Goal: Transaction & Acquisition: Purchase product/service

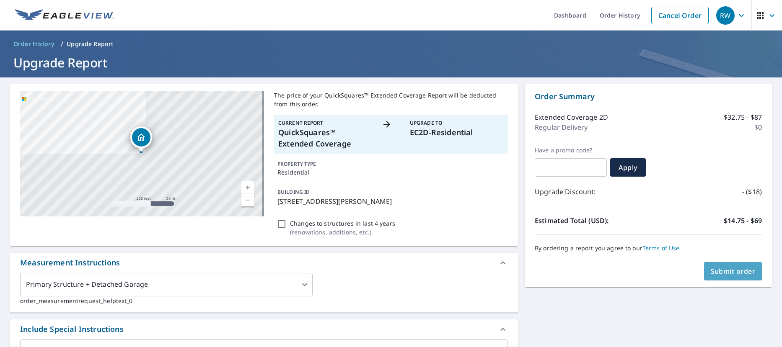
click at [728, 272] on span "Submit order" at bounding box center [733, 271] width 45 height 9
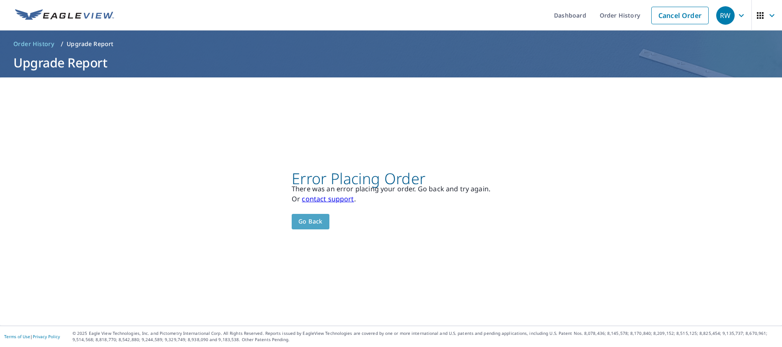
click at [317, 218] on span "Go back" at bounding box center [310, 222] width 24 height 10
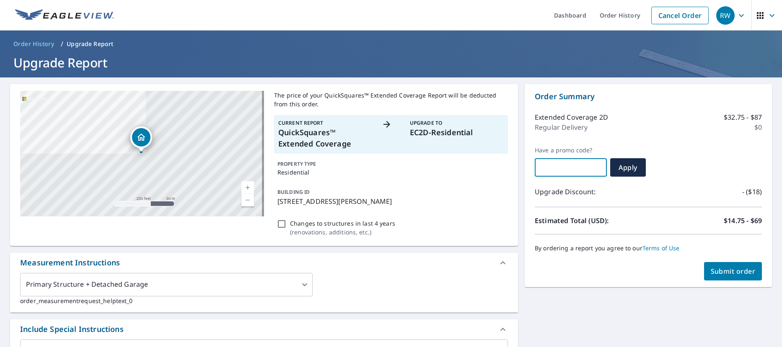
click at [588, 173] on input "text" at bounding box center [571, 167] width 72 height 23
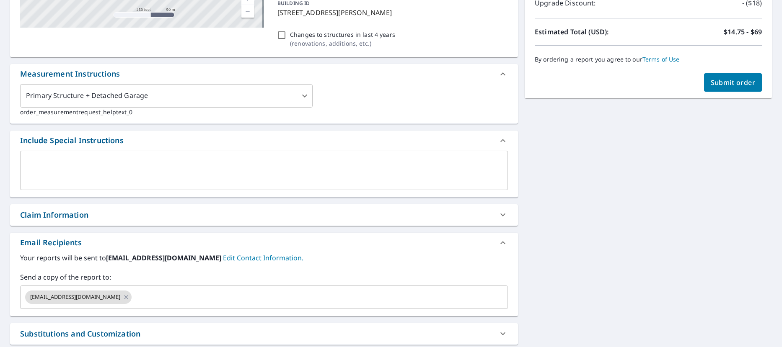
scroll to position [60, 0]
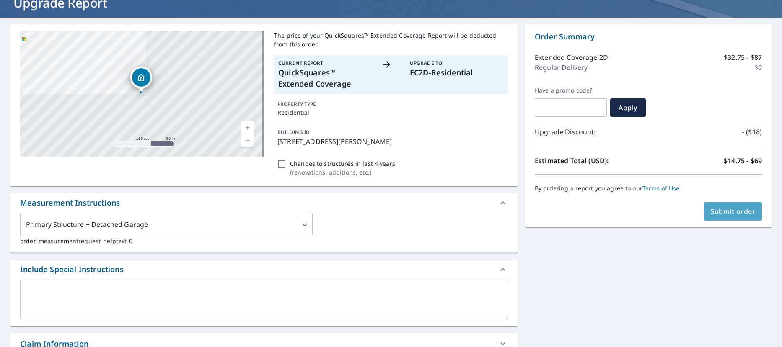
click at [726, 207] on span "Submit order" at bounding box center [733, 211] width 45 height 9
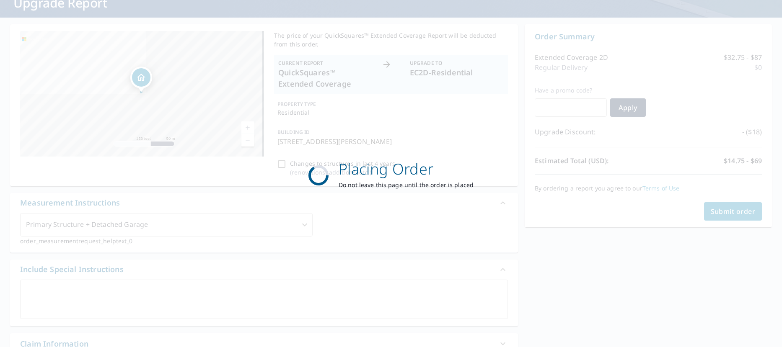
scroll to position [0, 0]
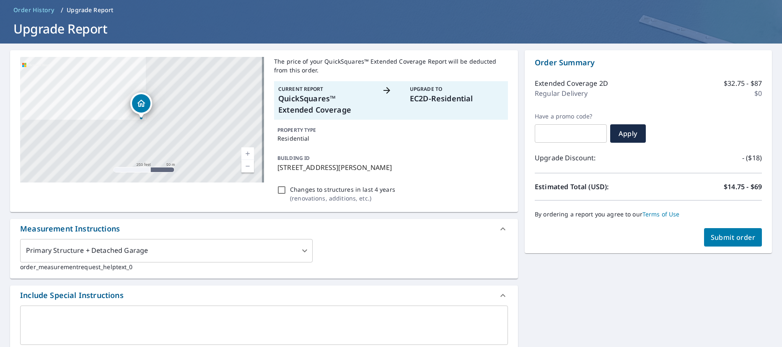
scroll to position [84, 0]
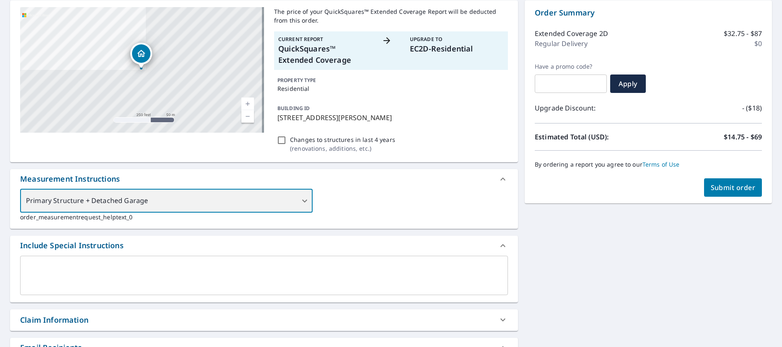
click at [304, 203] on div "Primary Structure + Detached Garage" at bounding box center [166, 200] width 293 height 23
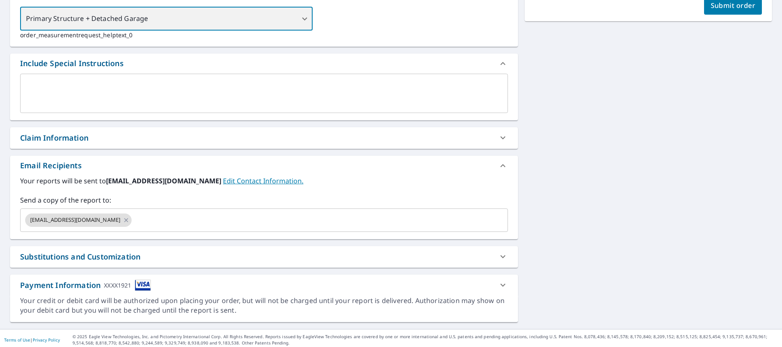
scroll to position [270, 0]
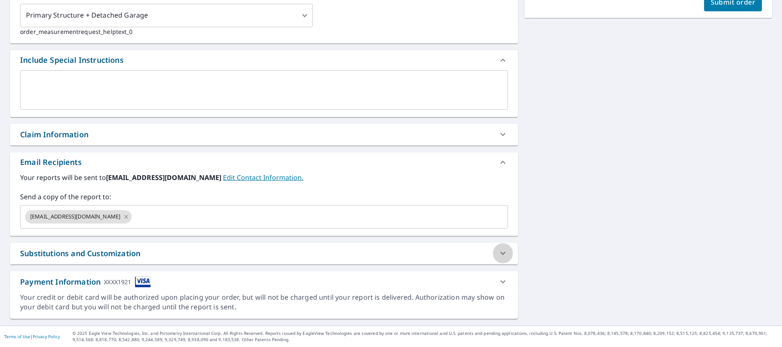
click at [498, 251] on icon at bounding box center [503, 254] width 10 height 10
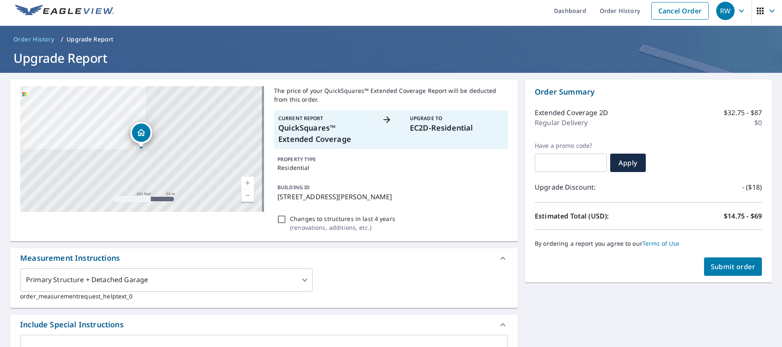
scroll to position [0, 0]
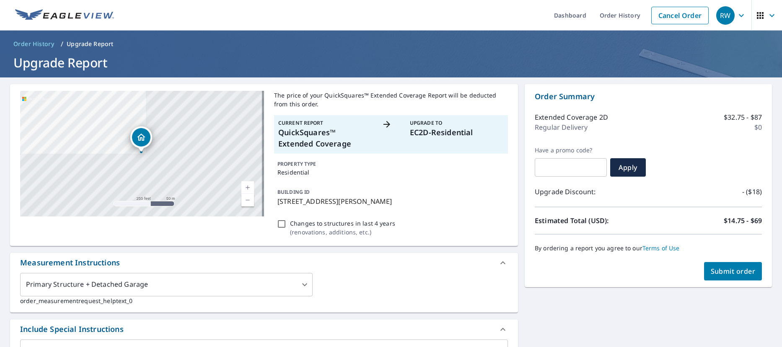
click at [737, 268] on span "Submit order" at bounding box center [733, 271] width 45 height 9
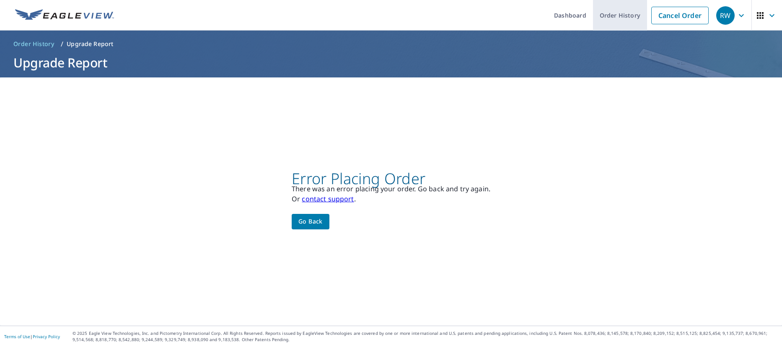
click at [609, 11] on link "Order History" at bounding box center [620, 15] width 54 height 31
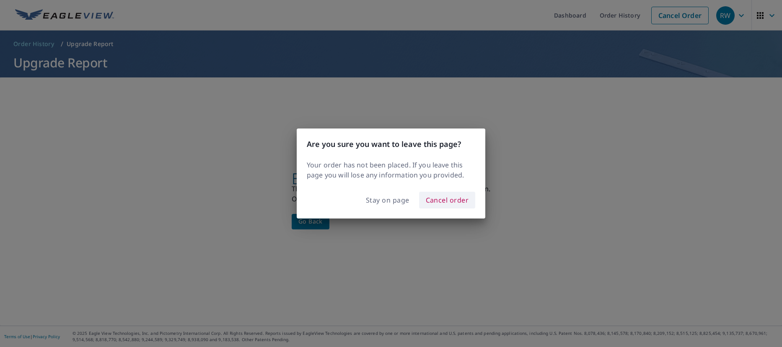
click at [448, 199] on span "Cancel order" at bounding box center [447, 200] width 43 height 12
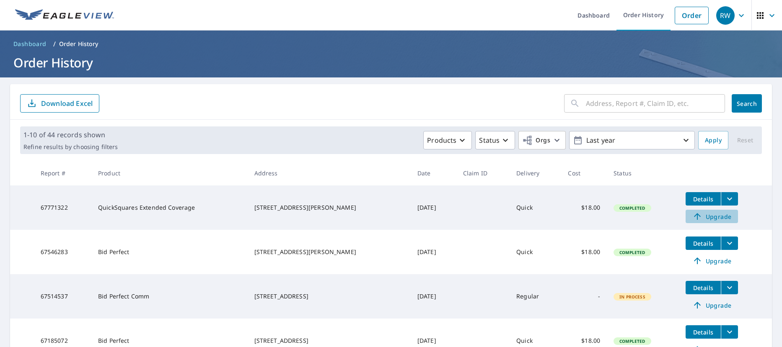
click at [699, 215] on span "Upgrade" at bounding box center [712, 217] width 42 height 10
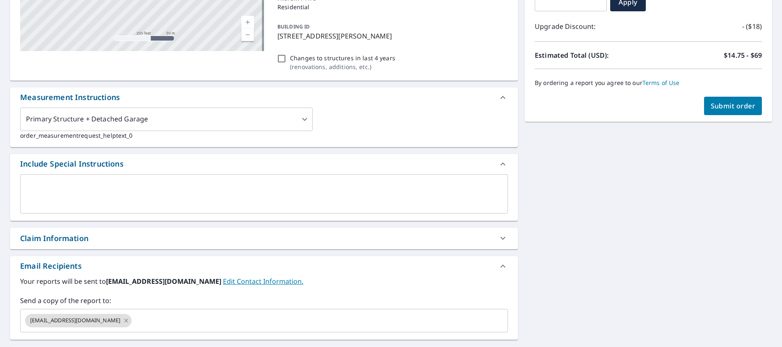
scroll to position [168, 0]
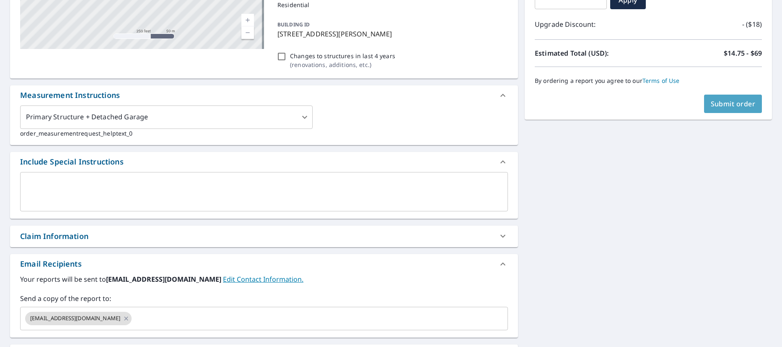
click at [739, 99] on span "Submit order" at bounding box center [733, 103] width 45 height 9
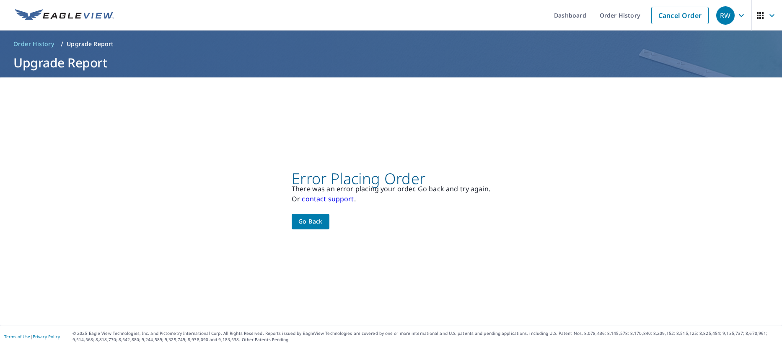
scroll to position [0, 0]
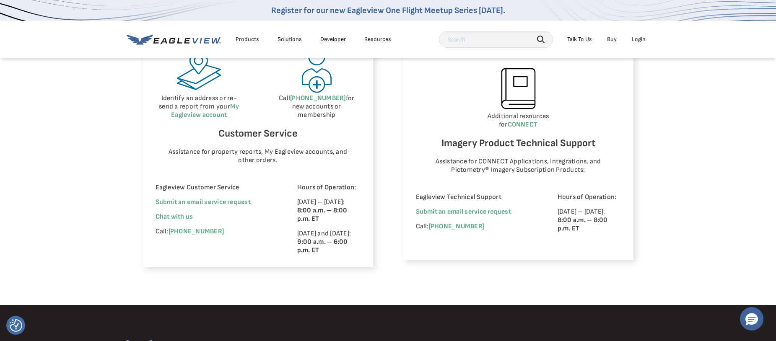
scroll to position [503, 0]
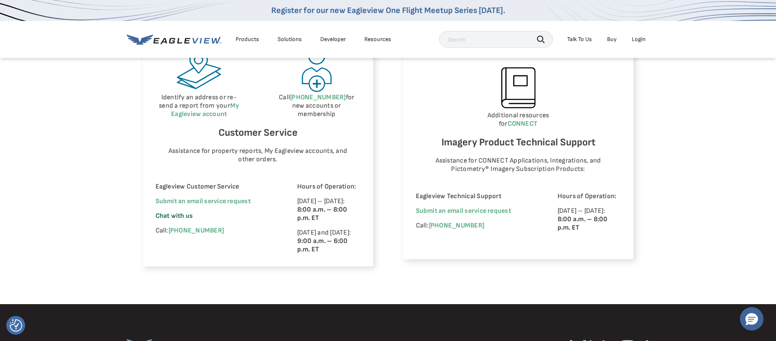
click at [179, 215] on span "Chat with us" at bounding box center [175, 216] width 38 height 8
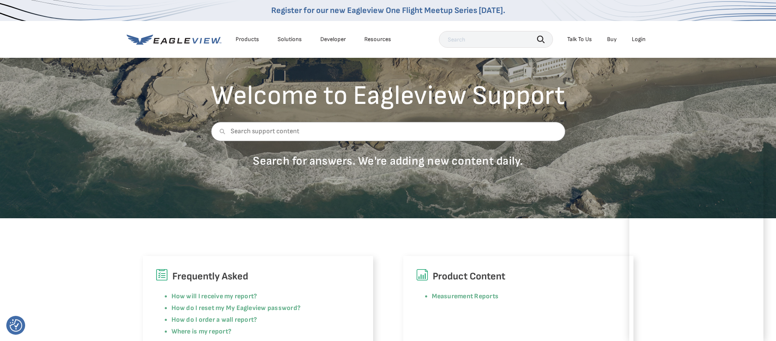
scroll to position [0, 0]
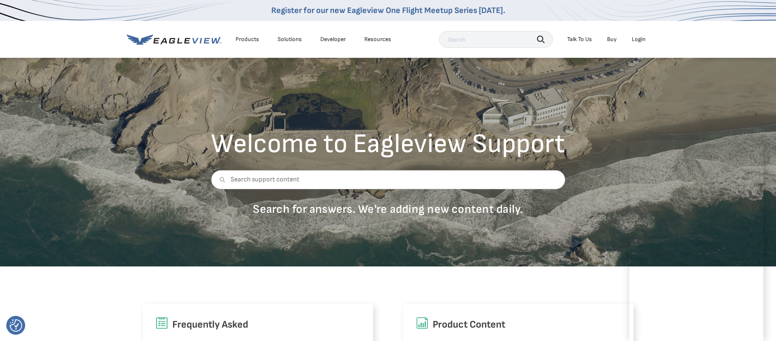
click at [642, 36] on div "Login" at bounding box center [639, 40] width 14 height 8
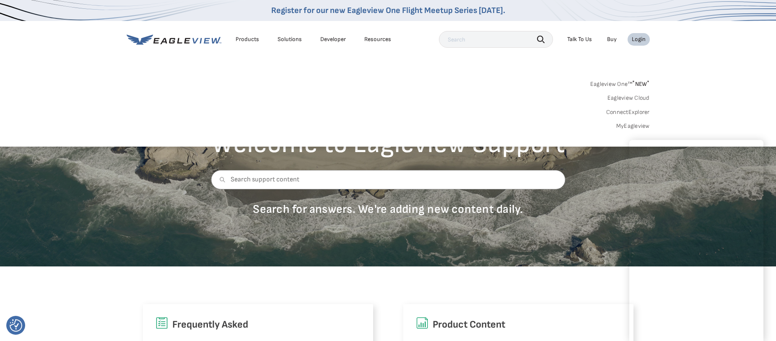
click at [630, 124] on link "MyEagleview" at bounding box center [633, 126] width 34 height 8
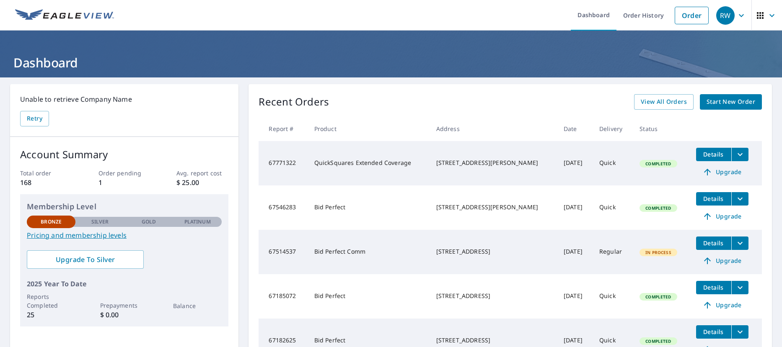
click at [738, 154] on icon "filesDropdownBtn-67771322" at bounding box center [740, 154] width 5 height 3
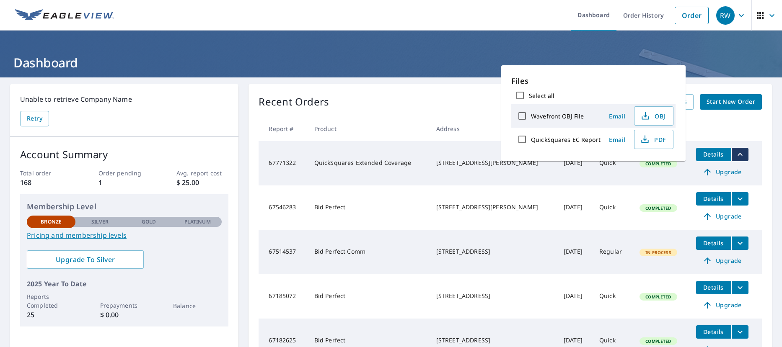
click at [717, 170] on span "Upgrade" at bounding box center [722, 172] width 42 height 10
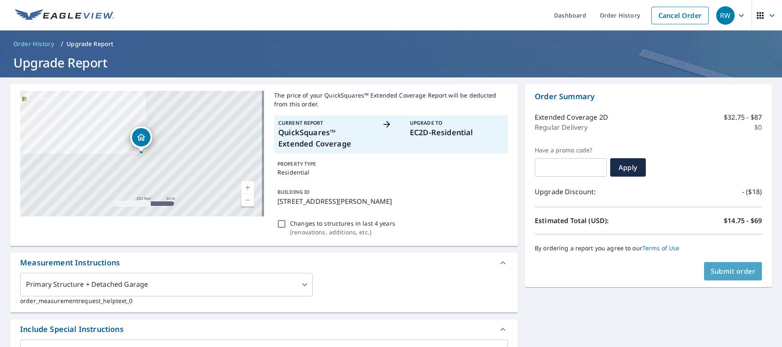
click at [719, 269] on span "Submit order" at bounding box center [733, 271] width 45 height 9
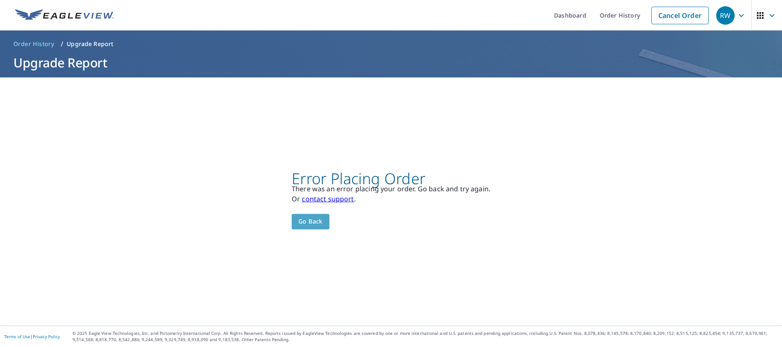
click at [315, 220] on span "Go back" at bounding box center [310, 222] width 24 height 10
